Goal: Information Seeking & Learning: Find specific fact

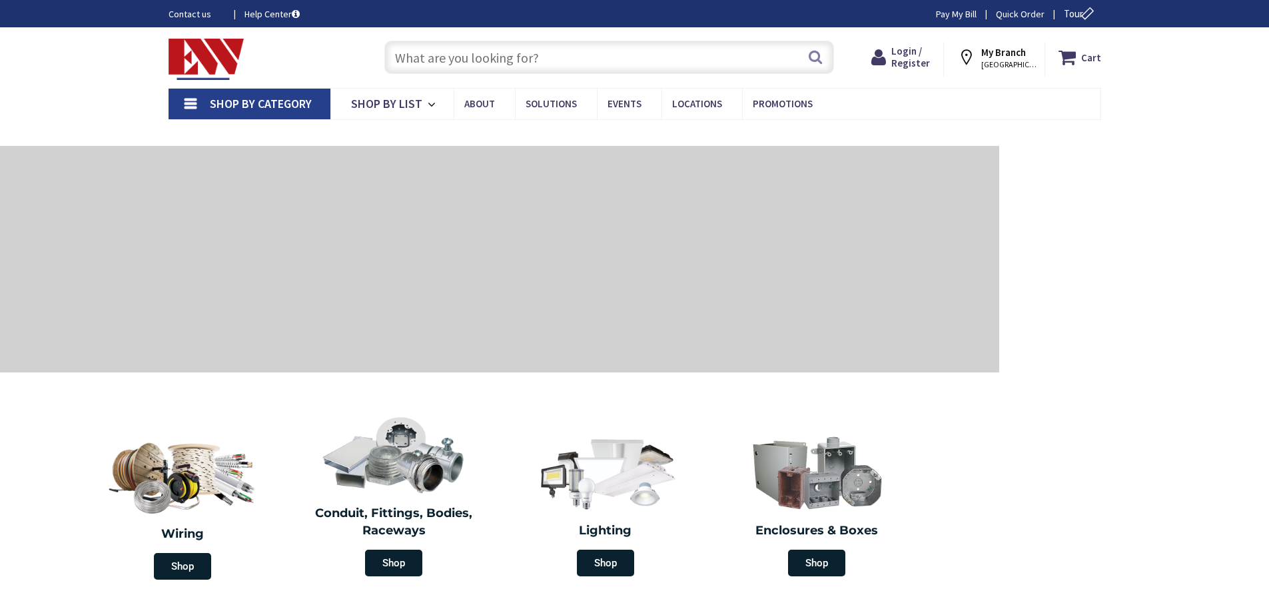
click at [443, 59] on input "text" at bounding box center [609, 57] width 450 height 33
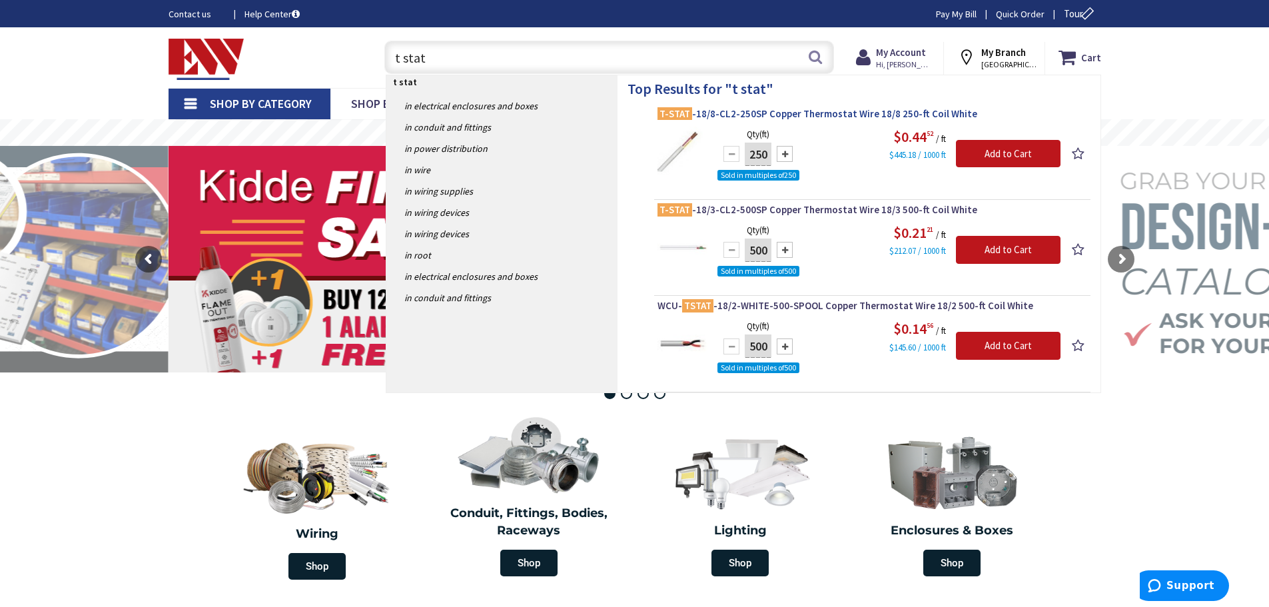
type input "t stat"
click at [700, 115] on span "T-STAT -18/8-CL2-250SP Copper Thermostat Wire 18/8 250-ft Coil White" at bounding box center [872, 113] width 430 height 13
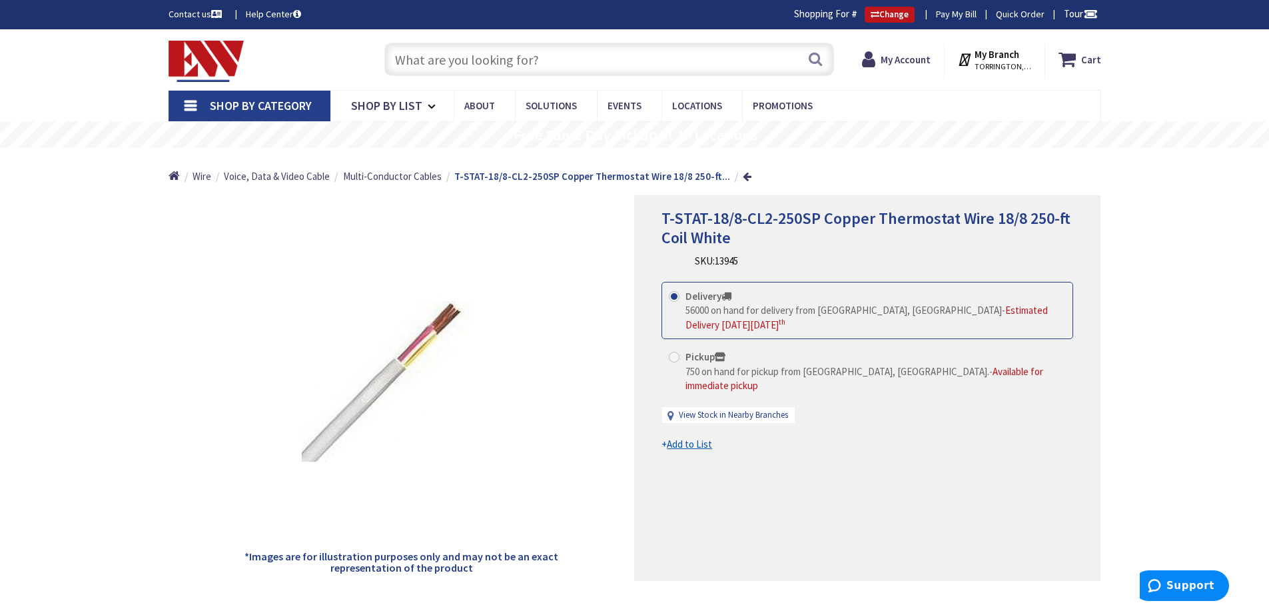
click at [398, 61] on input "text" at bounding box center [609, 59] width 450 height 33
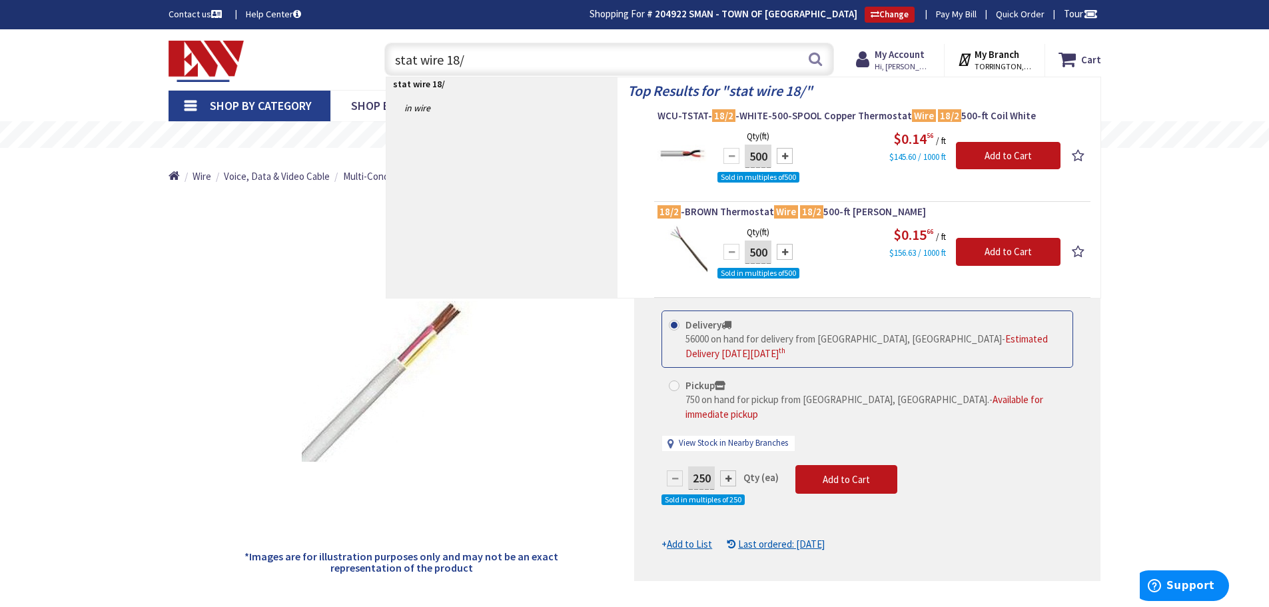
type input "stat wire 18/3"
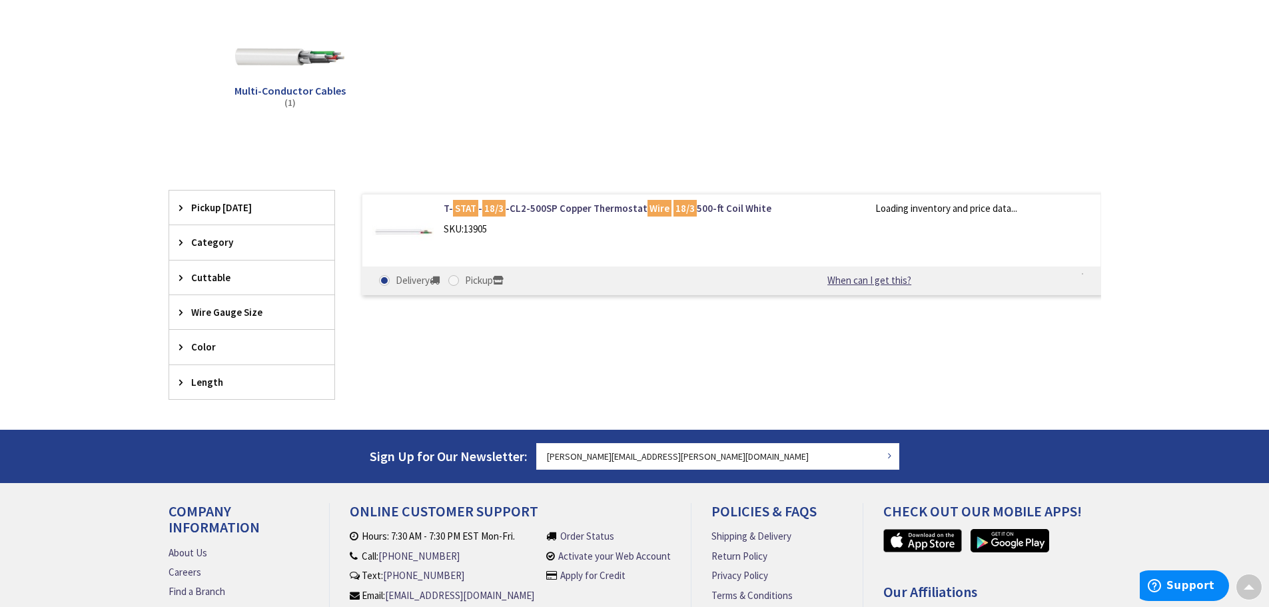
scroll to position [202, 0]
click at [572, 210] on link "T- STAT - 18/3 -CL2-500SP Copper Thermostat Wire 18/3 500-ft Coil White" at bounding box center [613, 208] width 339 height 14
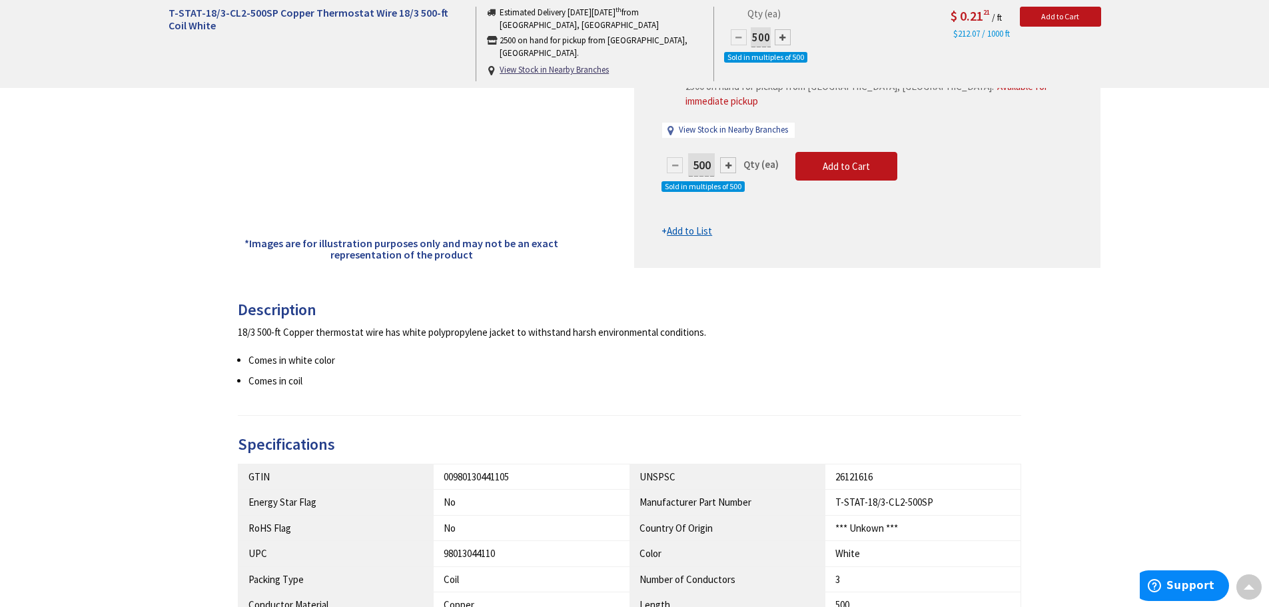
scroll to position [205, 0]
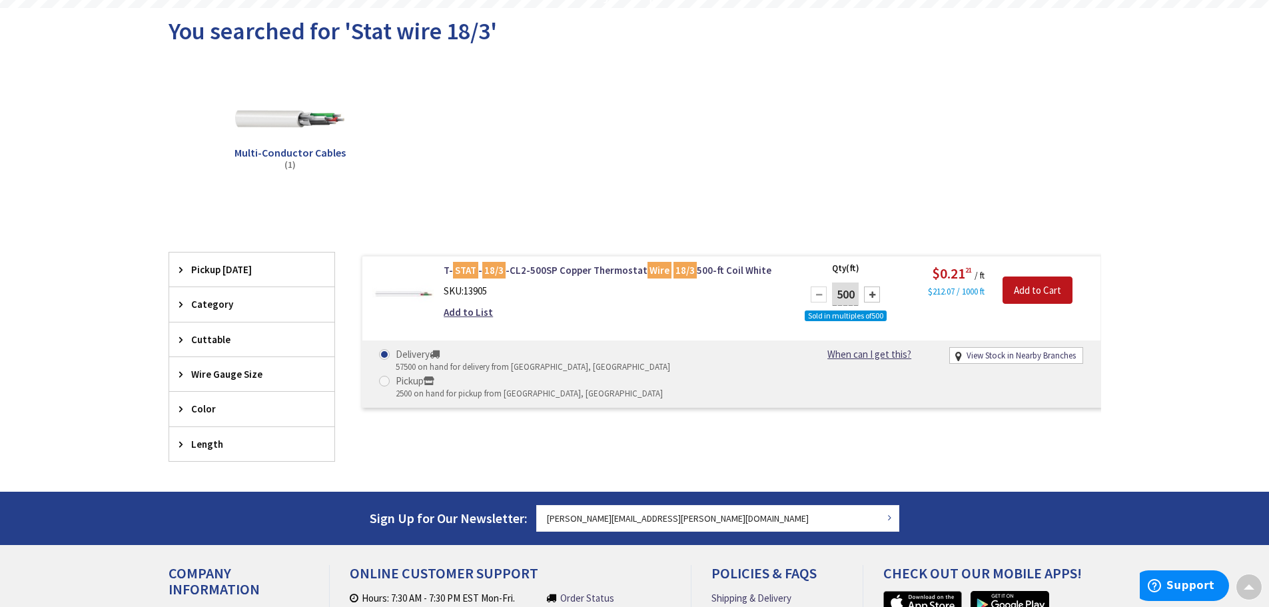
scroll to position [140, 0]
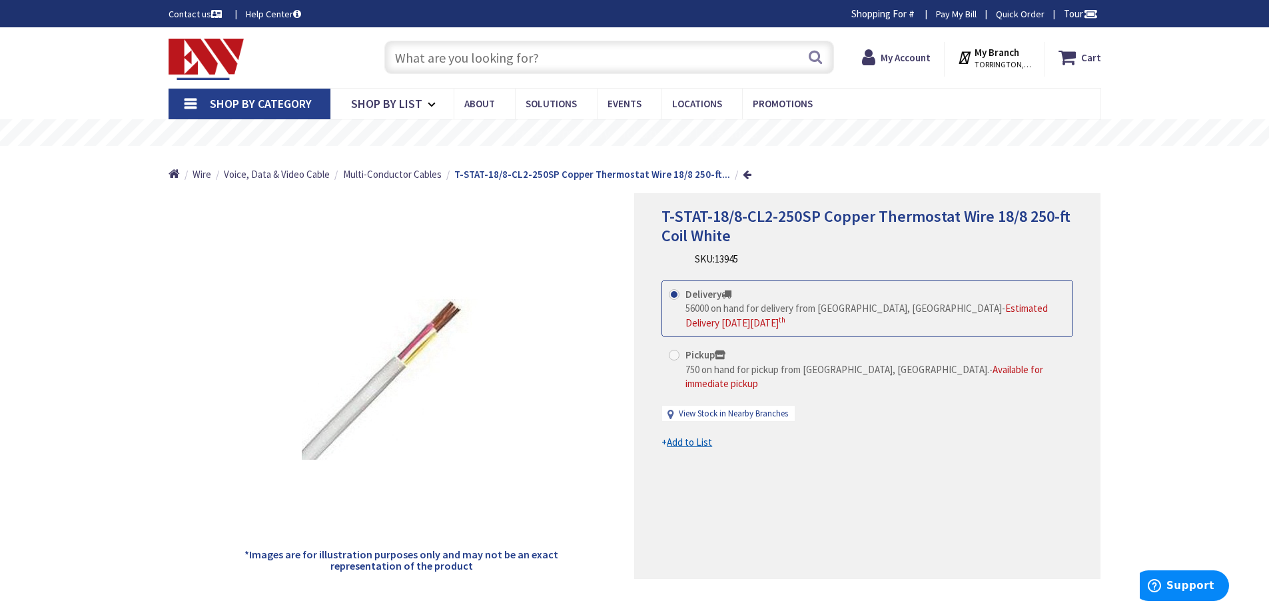
click at [493, 61] on input "text" at bounding box center [609, 57] width 450 height 33
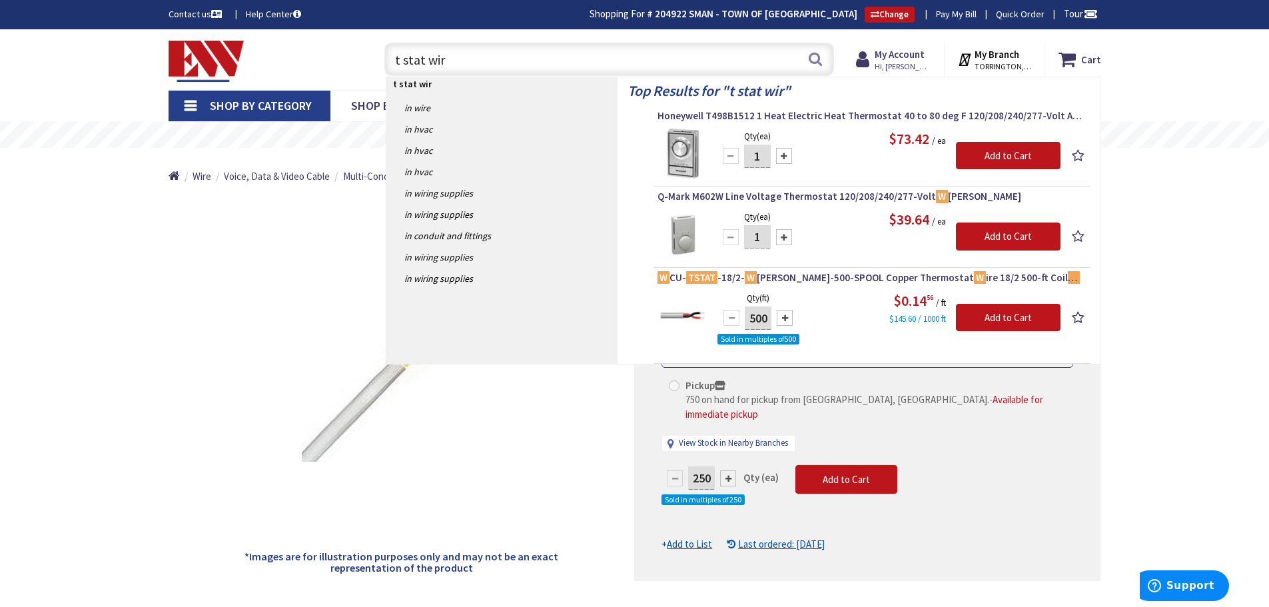
type input "t stat wire"
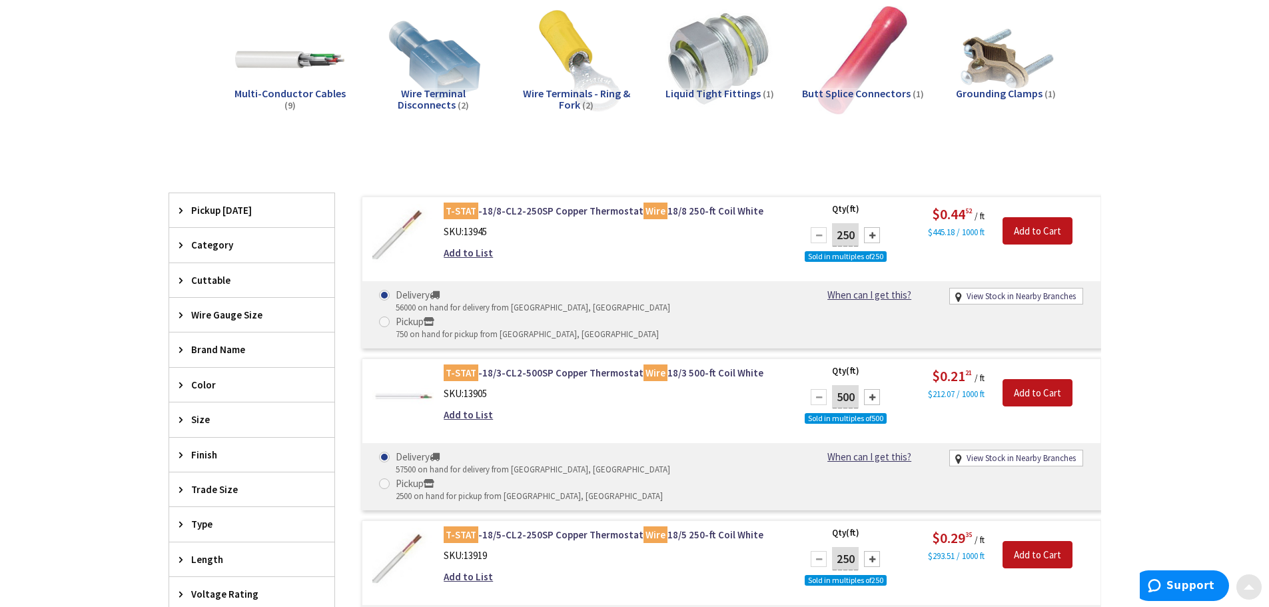
scroll to position [200, 0]
click at [508, 365] on link "T-STAT -18/3-CL2-500SP Copper Thermostat Wire 18/3 500-ft Coil White" at bounding box center [613, 372] width 339 height 14
